Goal: Task Accomplishment & Management: Manage account settings

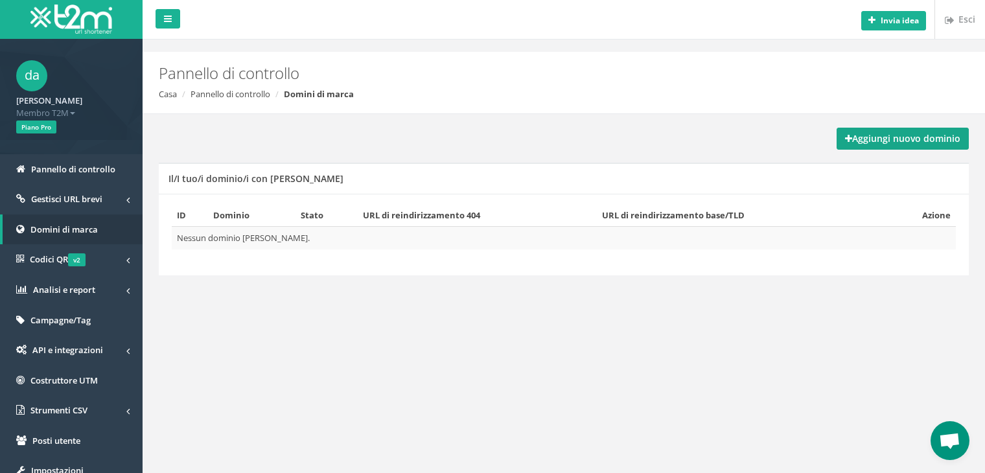
click at [911, 141] on font "Aggiungi nuovo dominio" at bounding box center [906, 138] width 108 height 12
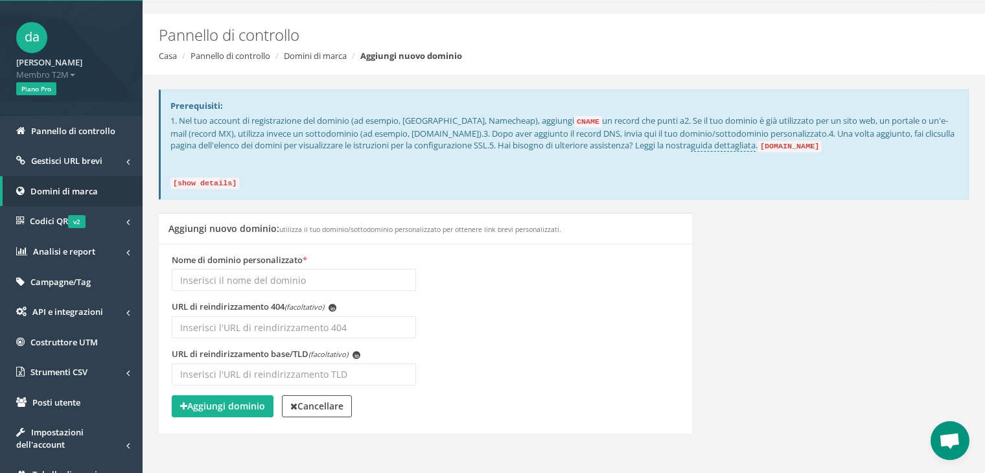
scroll to position [39, 0]
click at [221, 288] on input "bybit" at bounding box center [294, 279] width 244 height 22
type input "[DOMAIN_NAME]"
click at [229, 399] on font "Aggiungi dominio" at bounding box center [226, 405] width 78 height 12
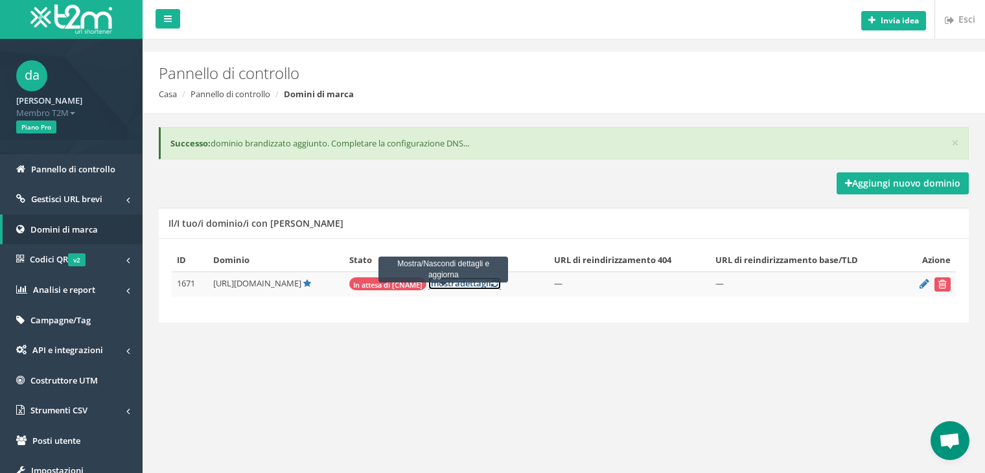
click at [460, 286] on font "dettagli" at bounding box center [475, 283] width 31 height 12
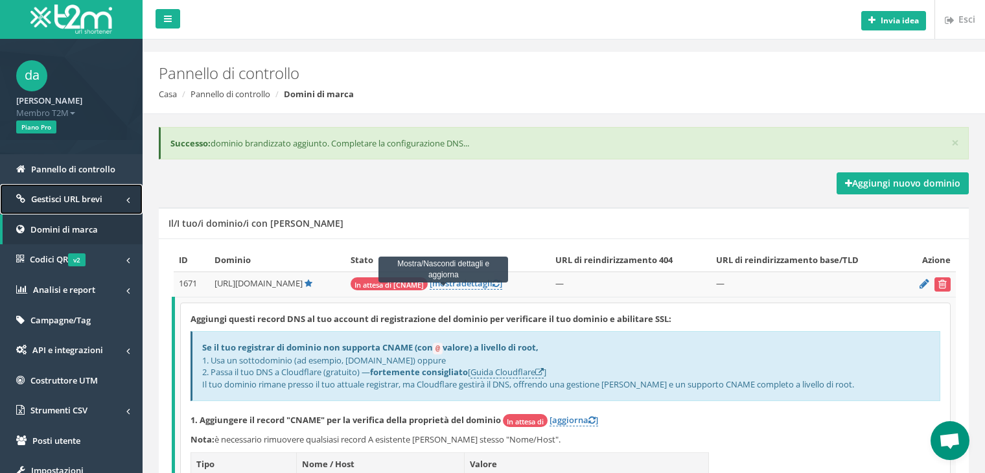
click at [94, 204] on font "Gestisci URL brevi" at bounding box center [66, 199] width 71 height 12
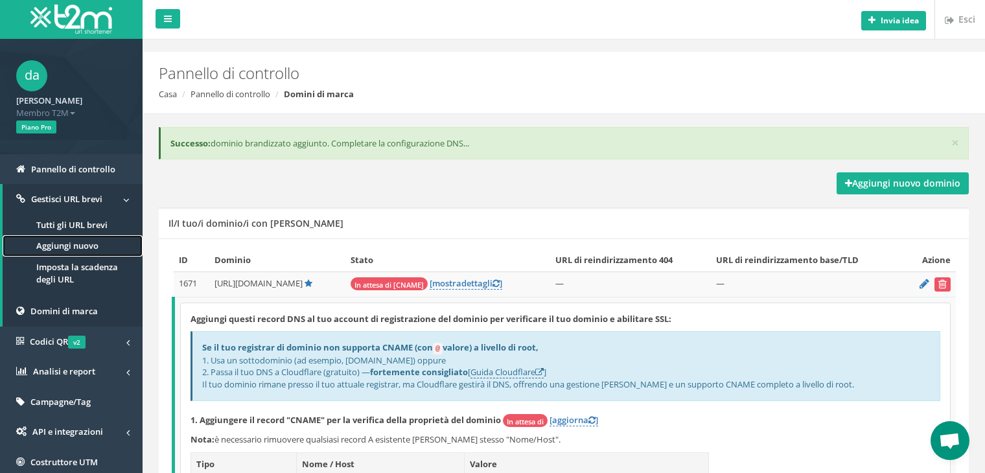
click at [86, 235] on link "Aggiungi nuovo" at bounding box center [73, 245] width 140 height 21
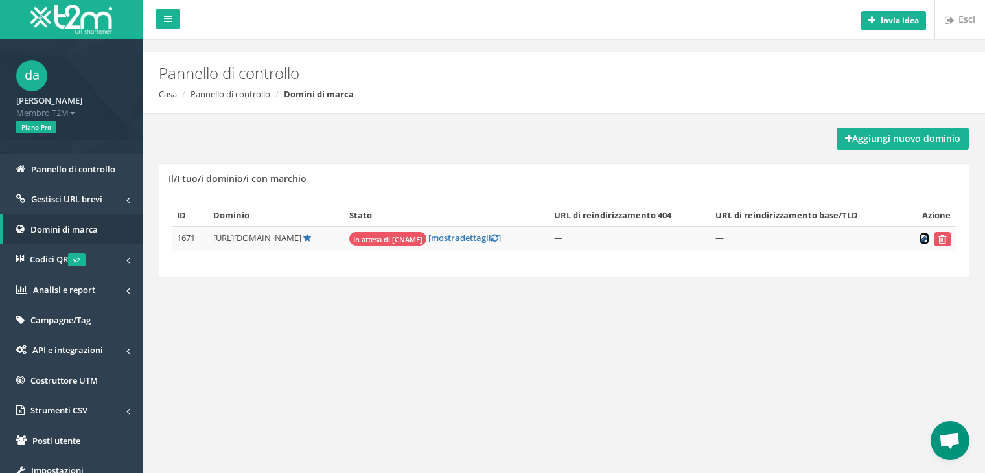
click at [924, 240] on icon at bounding box center [924, 239] width 10 height 8
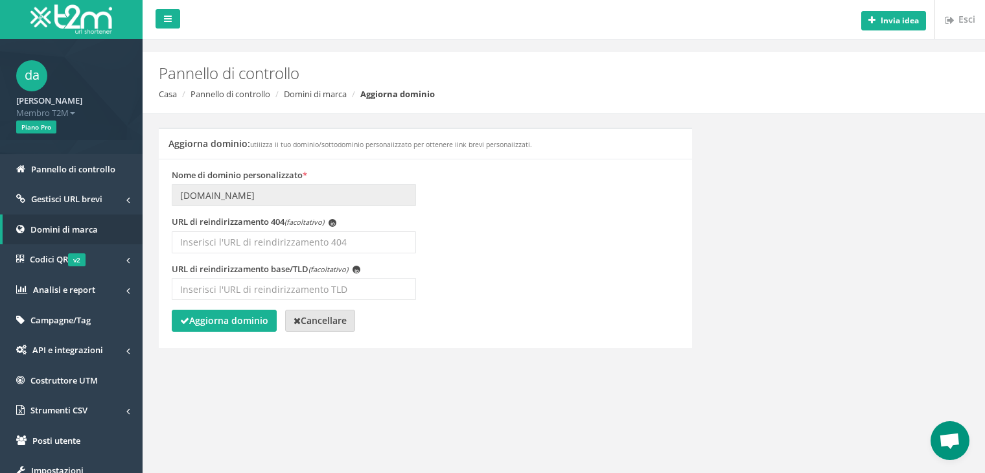
click at [315, 324] on font "Cancellare" at bounding box center [324, 320] width 46 height 12
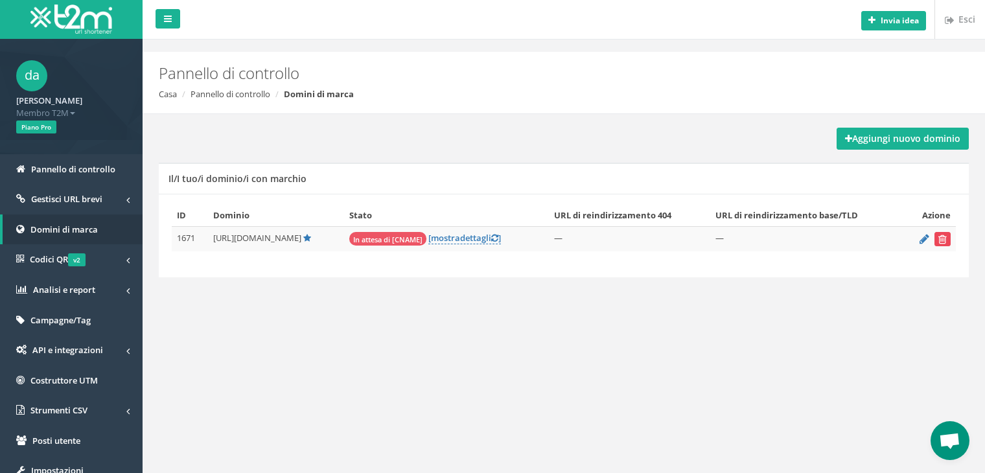
click at [939, 239] on icon "submit" at bounding box center [942, 239] width 8 height 8
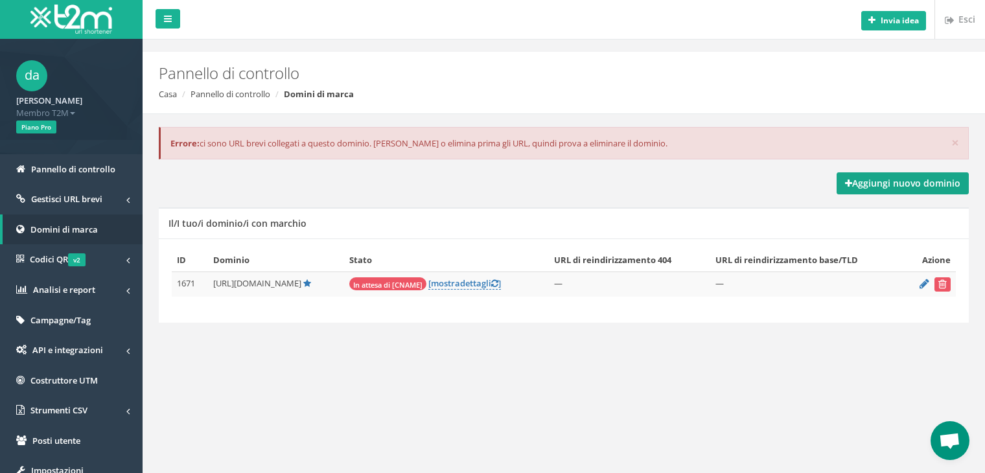
click at [905, 190] on link "Aggiungi nuovo dominio" at bounding box center [902, 183] width 132 height 22
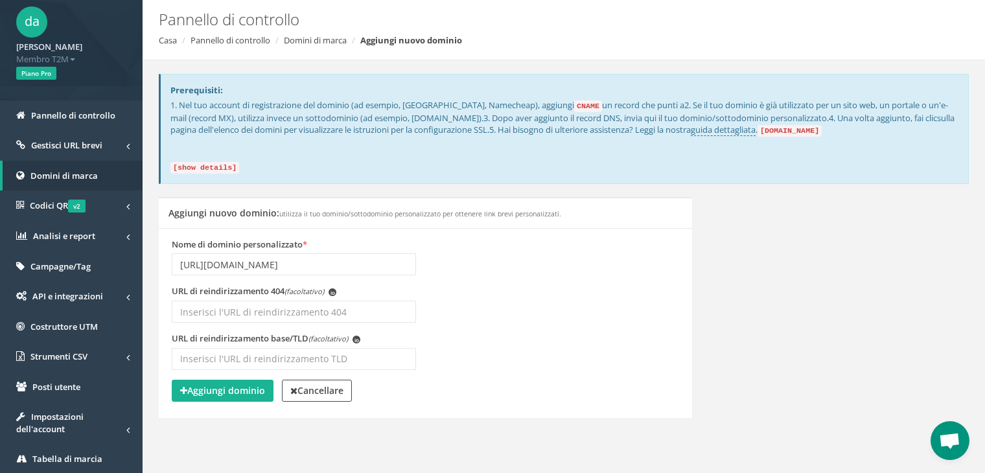
scroll to position [54, 0]
type input "[URL][DOMAIN_NAME]"
click at [261, 384] on font "Aggiungi dominio" at bounding box center [226, 390] width 78 height 12
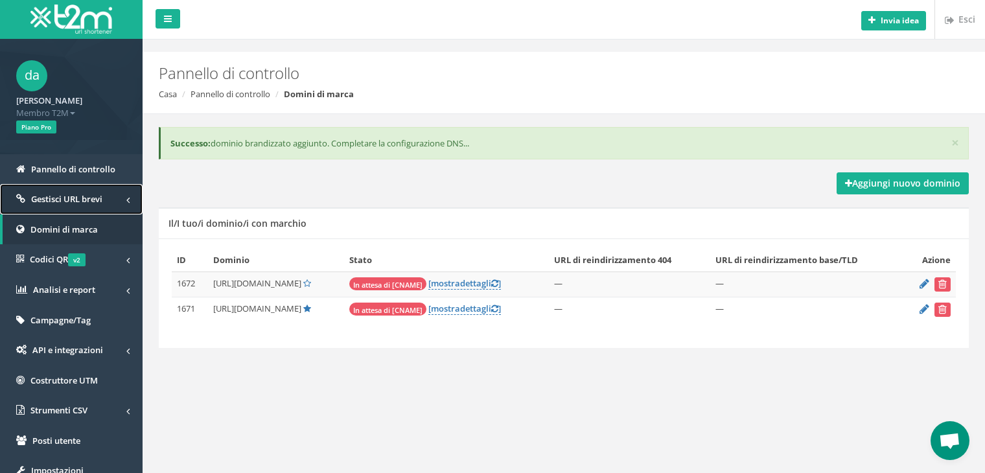
click at [97, 190] on link "Gestisci URL brevi" at bounding box center [71, 199] width 143 height 30
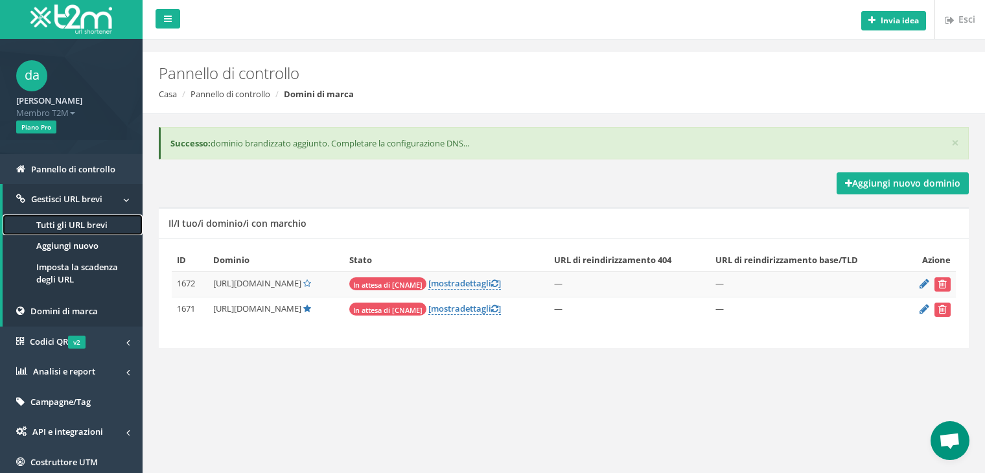
click at [97, 229] on font "Tutti gli URL brevi" at bounding box center [71, 225] width 71 height 12
